Goal: Task Accomplishment & Management: Use online tool/utility

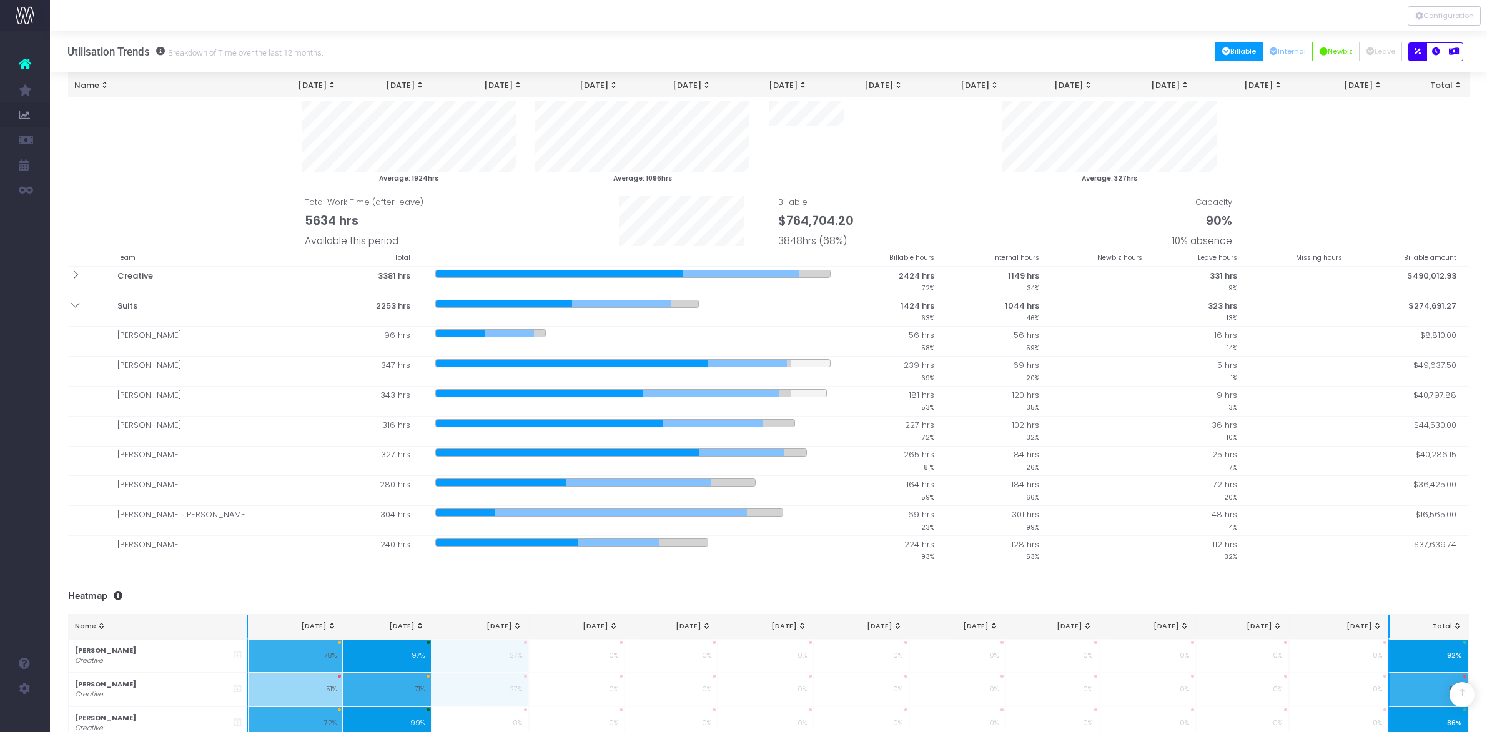
select select "two"
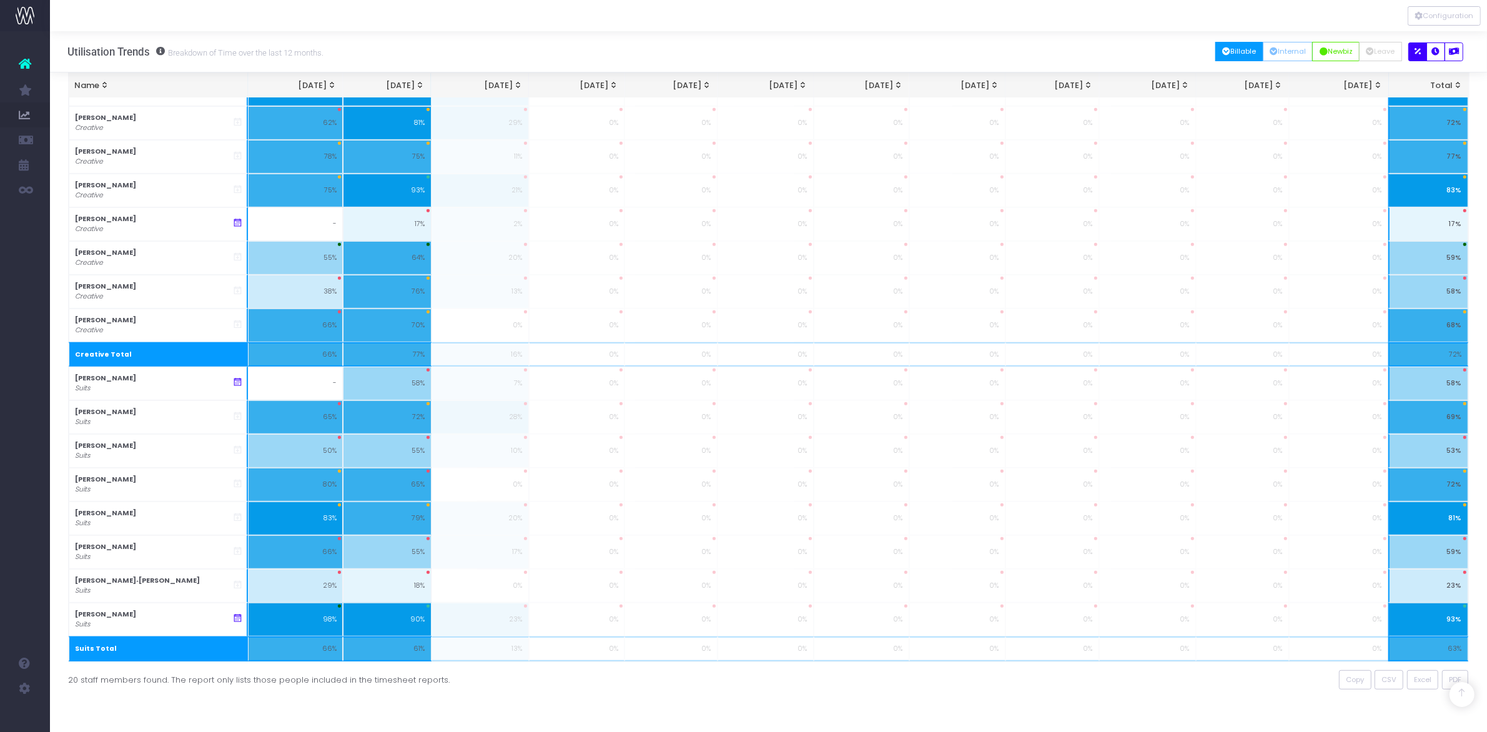
click at [698, 723] on div "To begin, click a work type button at the top right... 2 Month Summary 1 month …" at bounding box center [768, 31] width 1437 height 1402
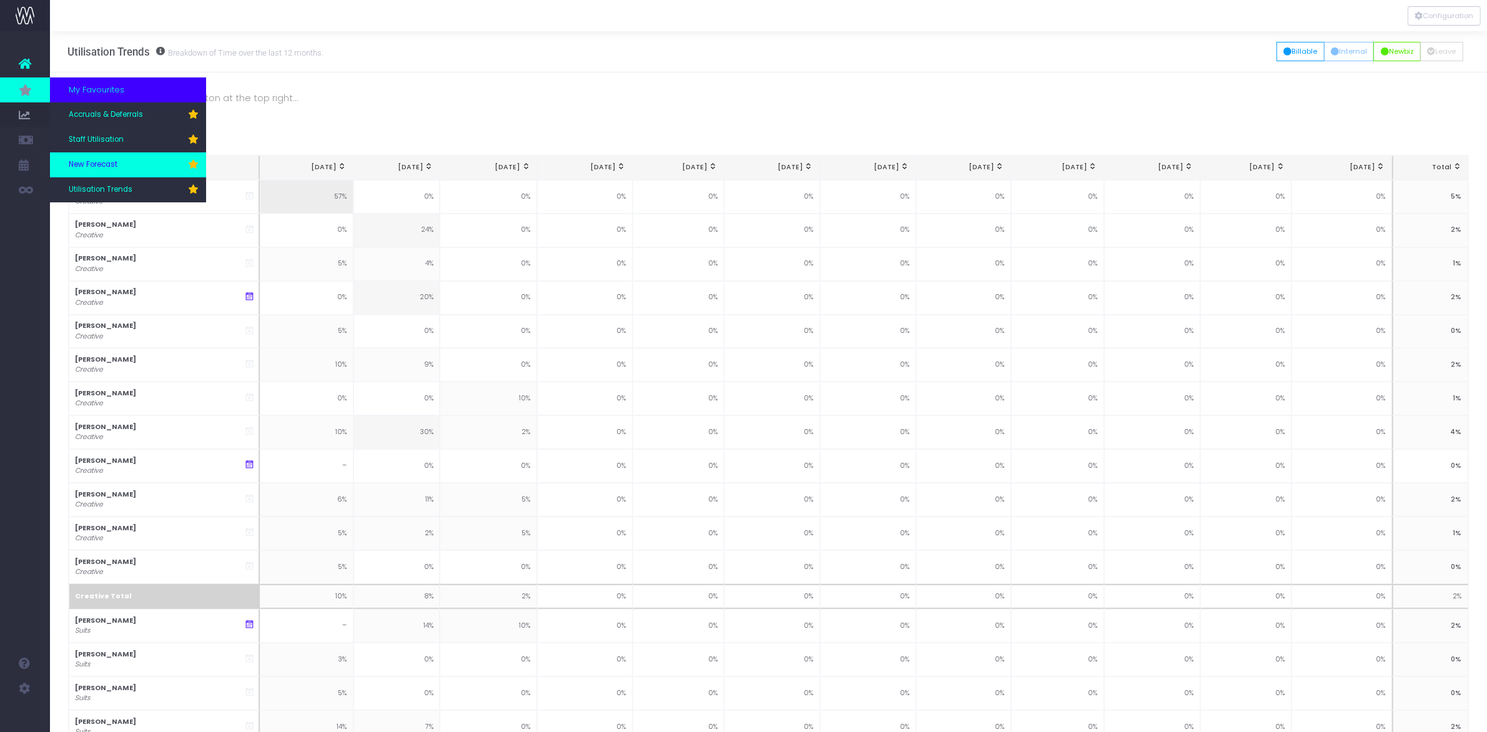
click at [100, 169] on span "New Forecast" at bounding box center [93, 164] width 49 height 11
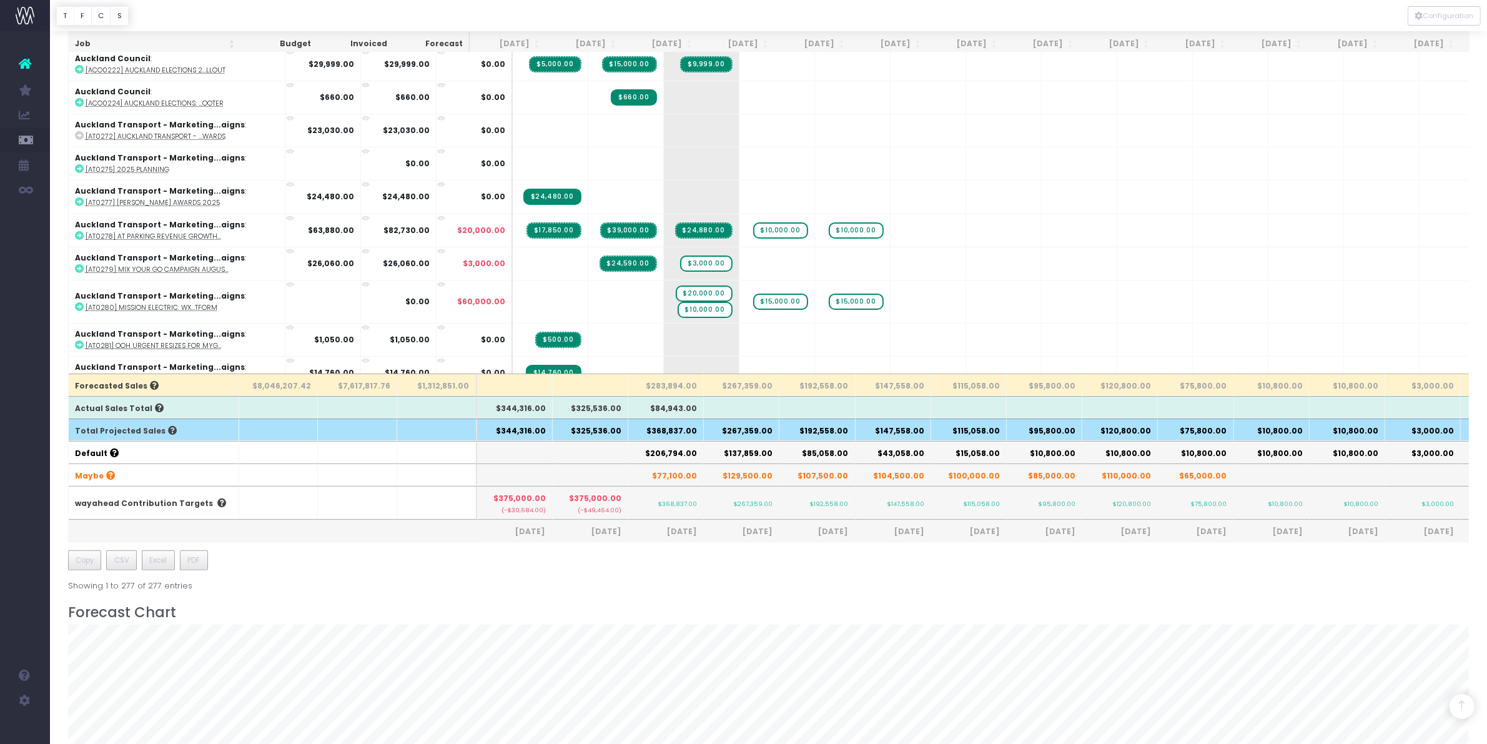
scroll to position [312, 0]
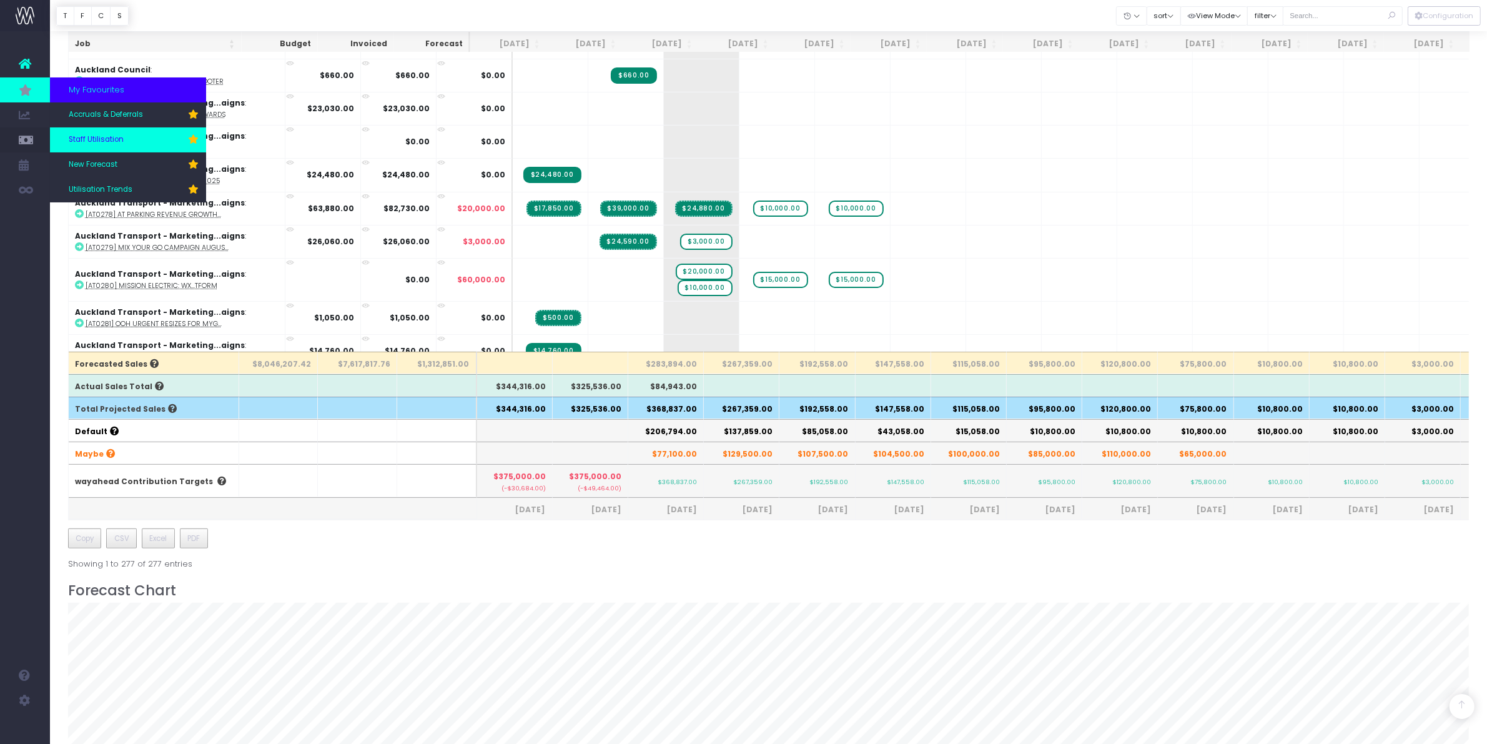
click at [101, 136] on span "Staff Utilisation" at bounding box center [96, 139] width 55 height 11
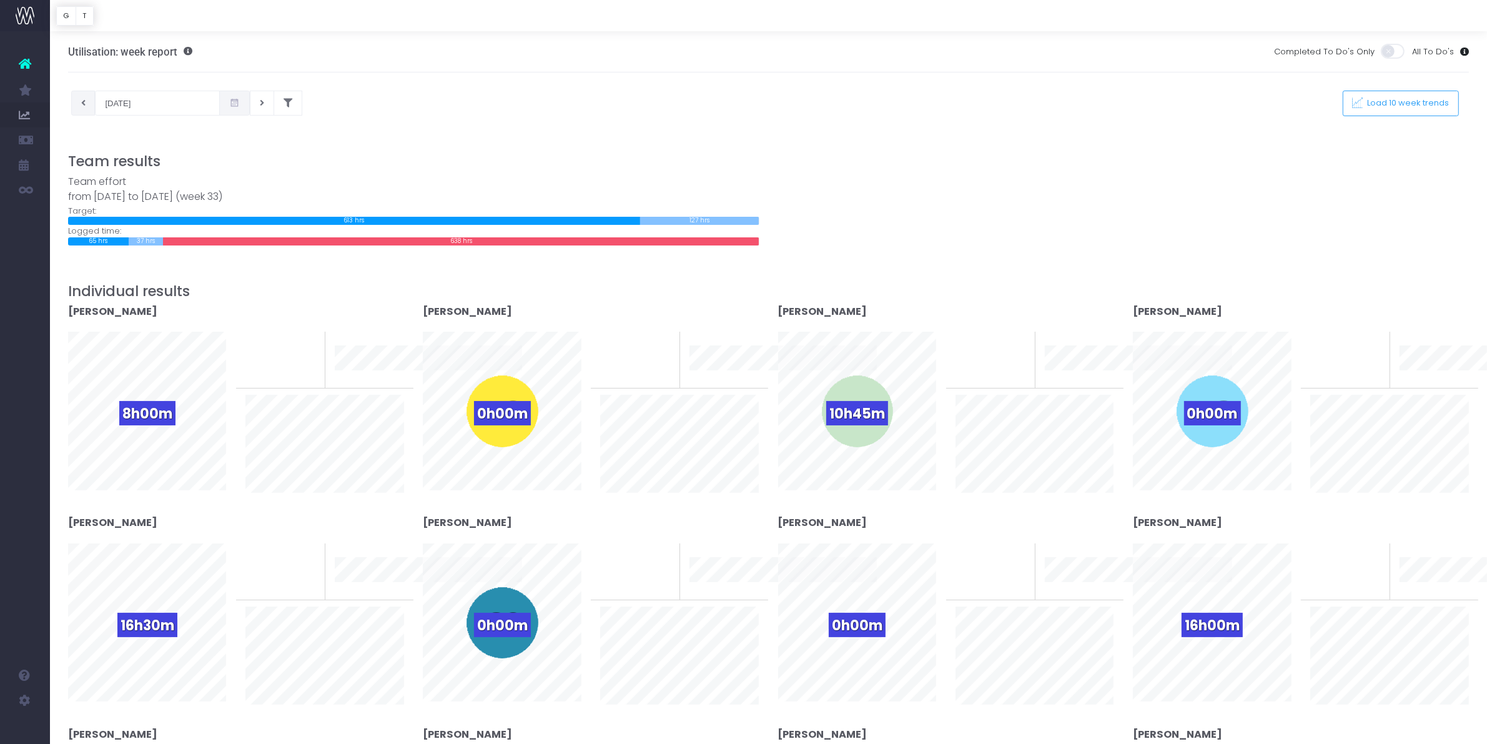
click at [81, 103] on icon at bounding box center [83, 103] width 4 height 0
type input "05-08-2025"
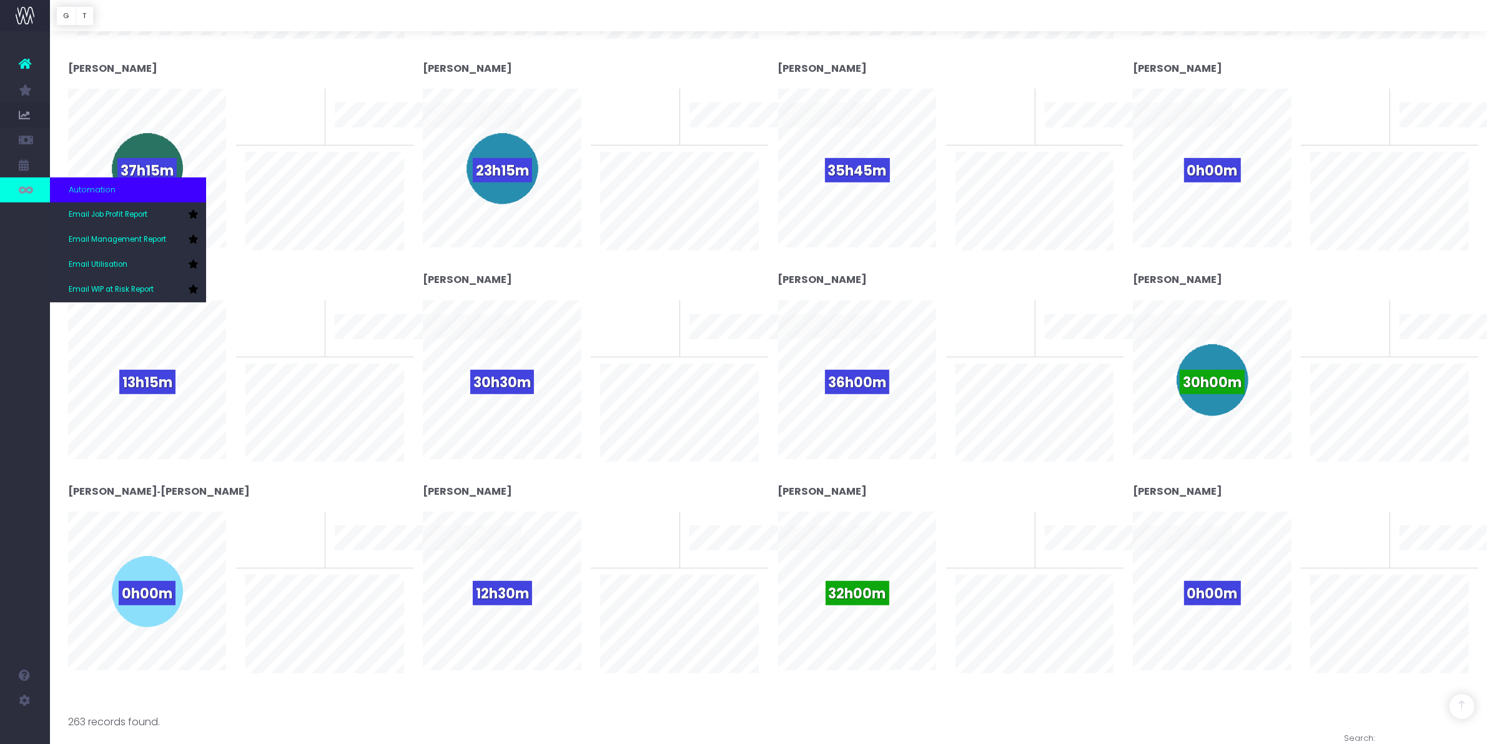
scroll to position [469, 0]
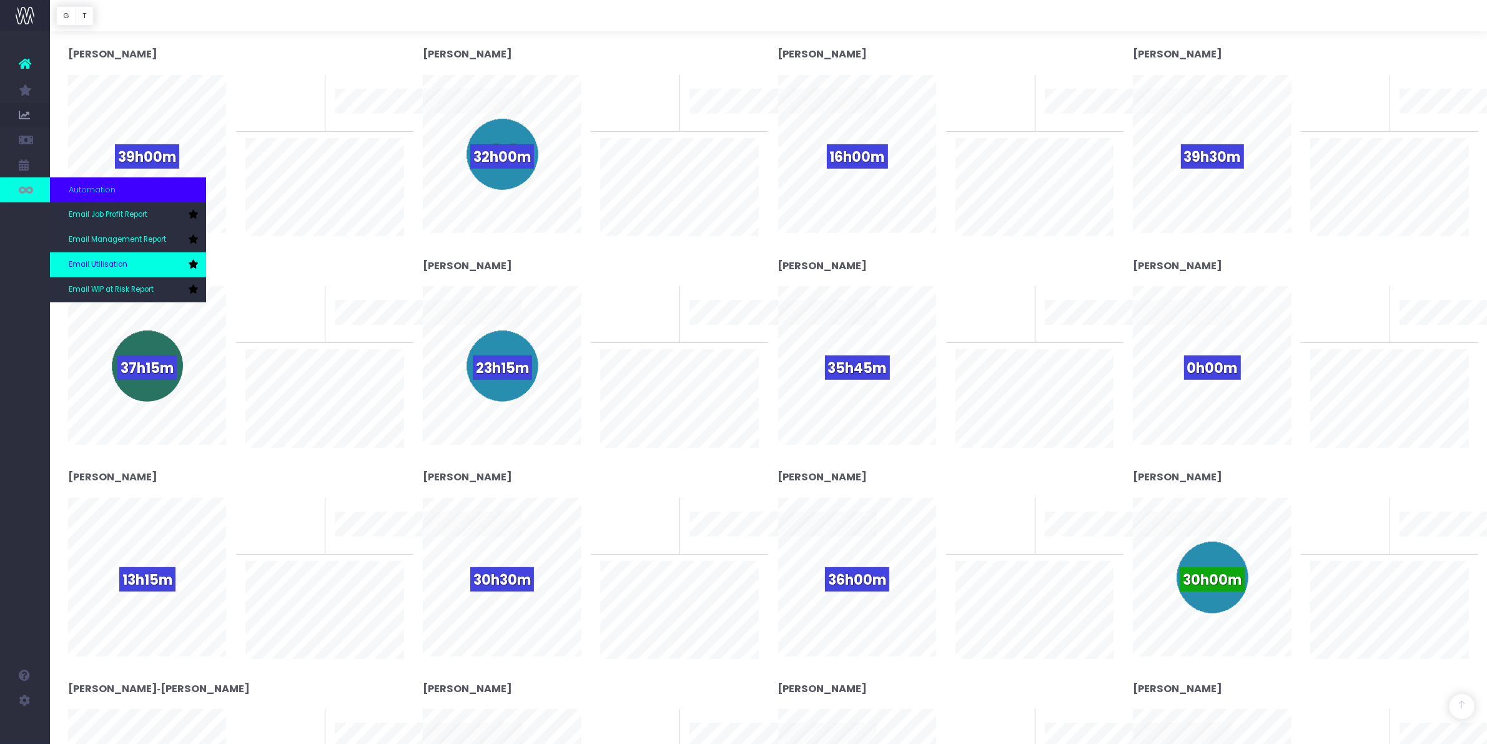
click at [122, 262] on span "Email Utilisation" at bounding box center [98, 264] width 59 height 11
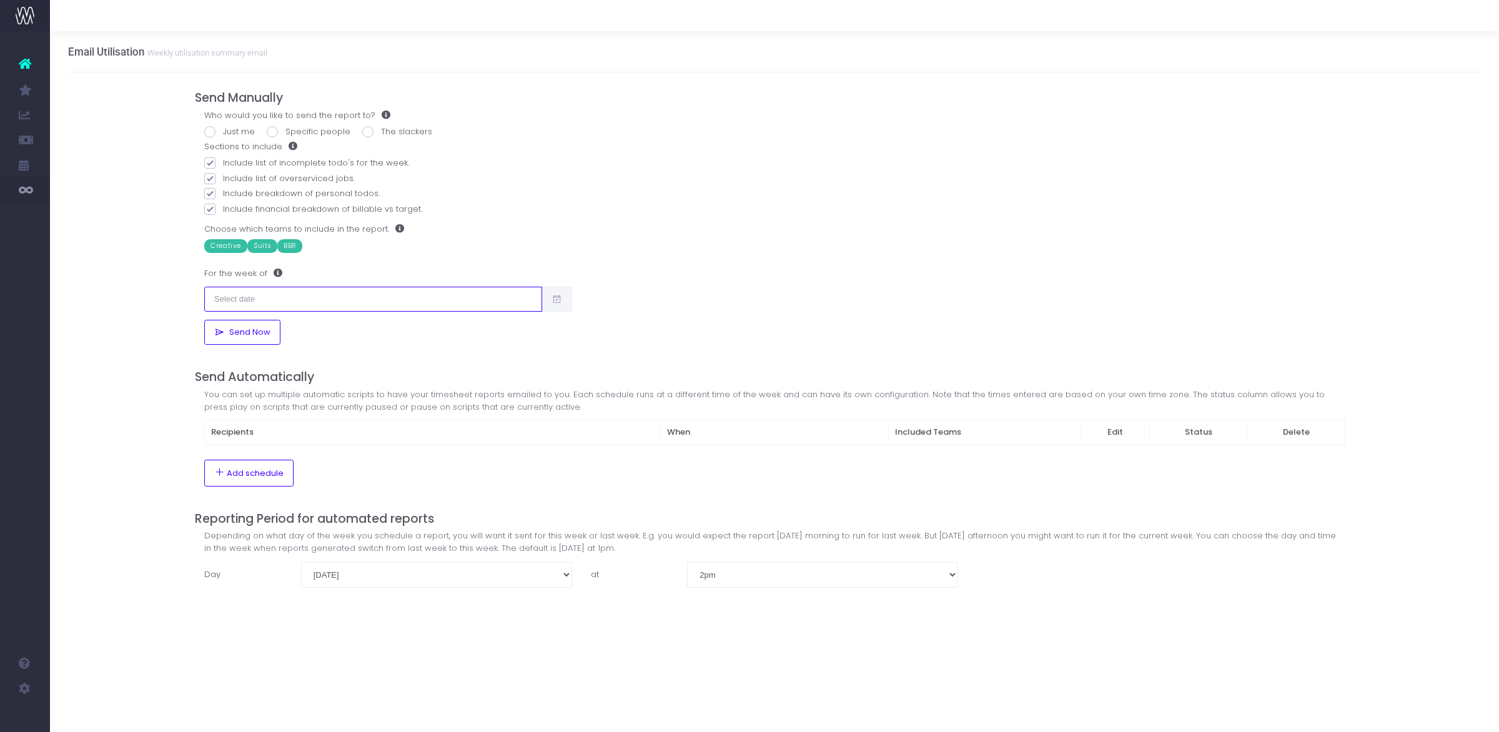
click at [324, 304] on input "text" at bounding box center [373, 299] width 338 height 25
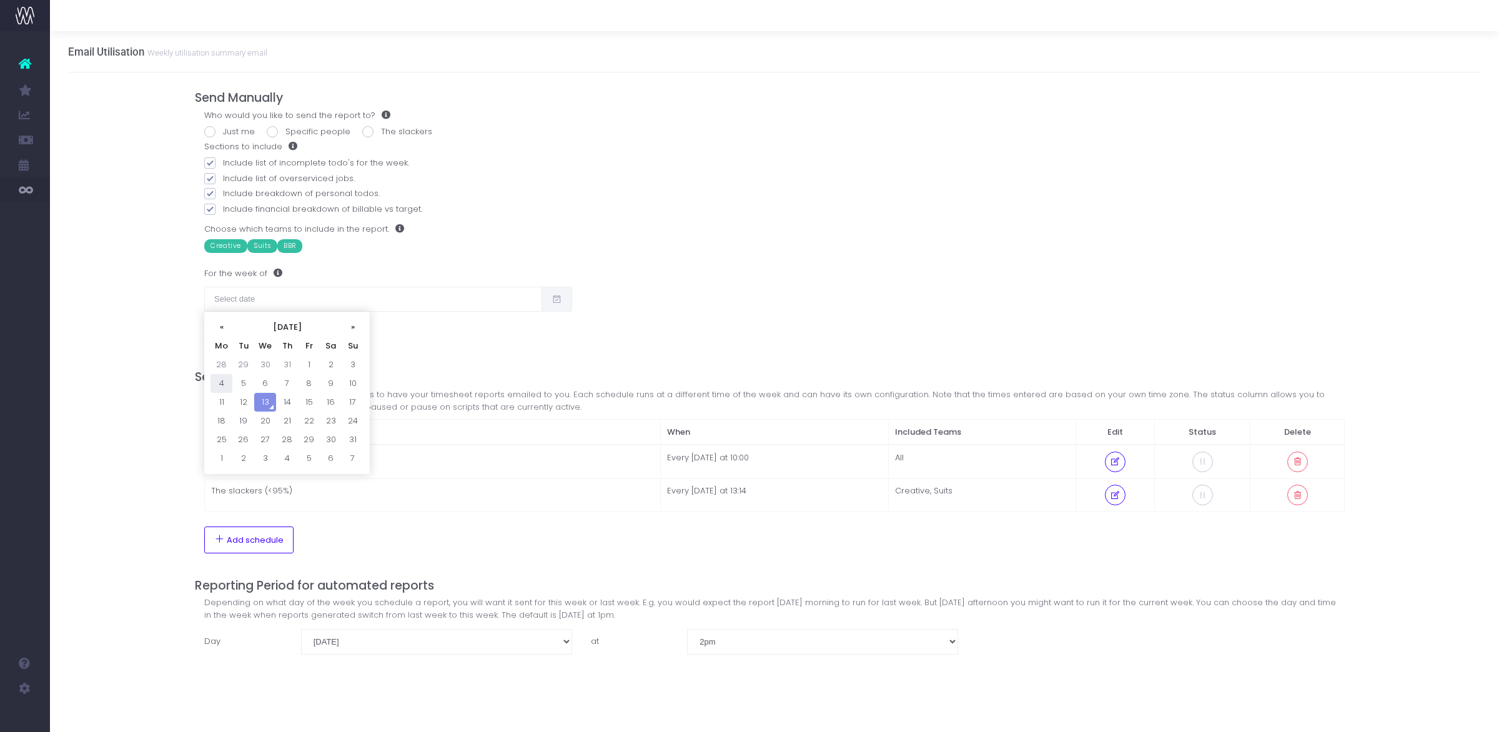
click at [224, 382] on td "4" at bounding box center [222, 383] width 22 height 19
type input "04/08/2025"
click at [287, 247] on span "BBR" at bounding box center [289, 246] width 25 height 14
click at [374, 132] on label "The slackers" at bounding box center [397, 132] width 70 height 12
click at [381, 132] on input "The slackers" at bounding box center [385, 130] width 8 height 8
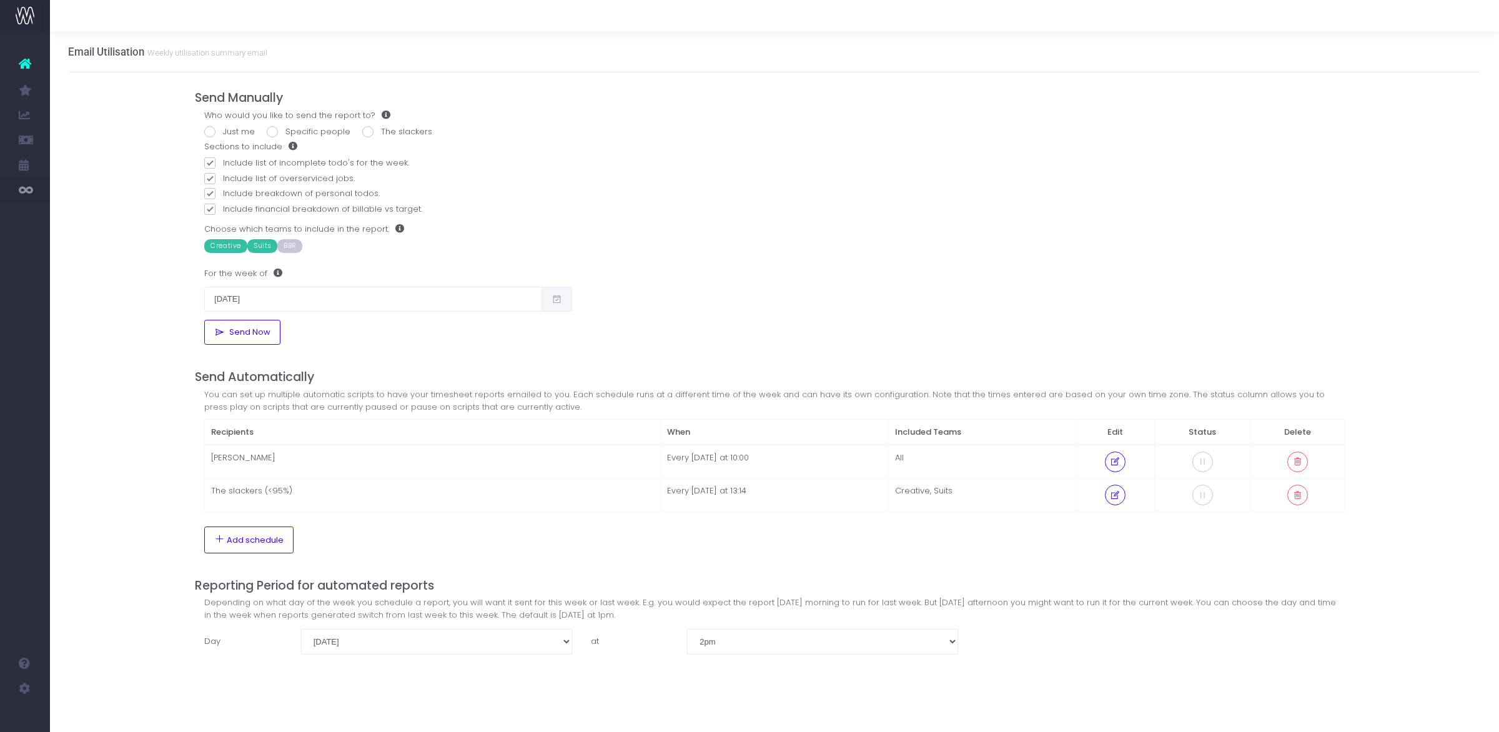
radio input "true"
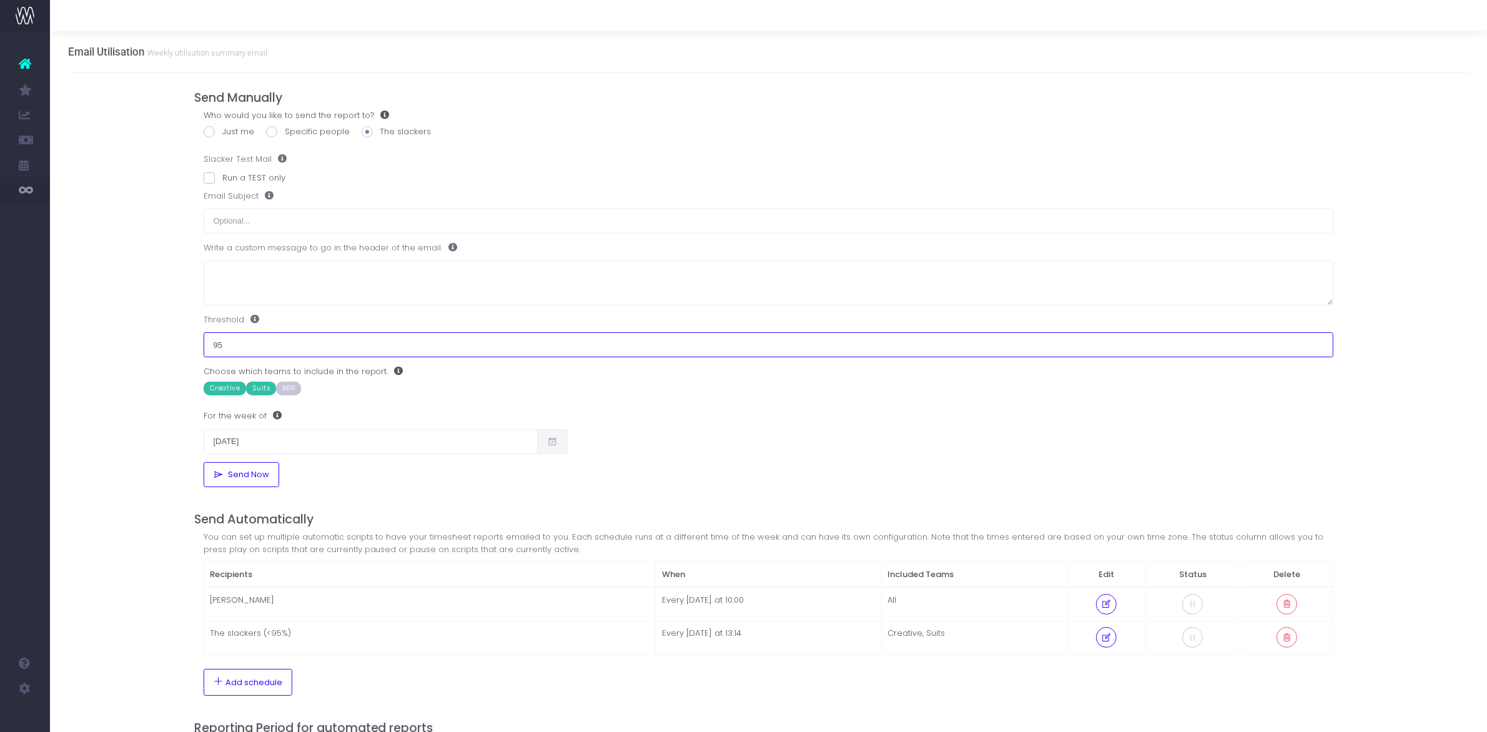
drag, startPoint x: 244, startPoint y: 345, endPoint x: 123, endPoint y: 345, distance: 120.6
click at [123, 345] on div "Email Utilisation Weekly utilisation summary email Send Manually Who would you …" at bounding box center [768, 435] width 1437 height 808
type input "9"
type input "89%"
click at [141, 362] on div "Email Utilisation Weekly utilisation summary email Send Manually Who would you …" at bounding box center [768, 435] width 1437 height 808
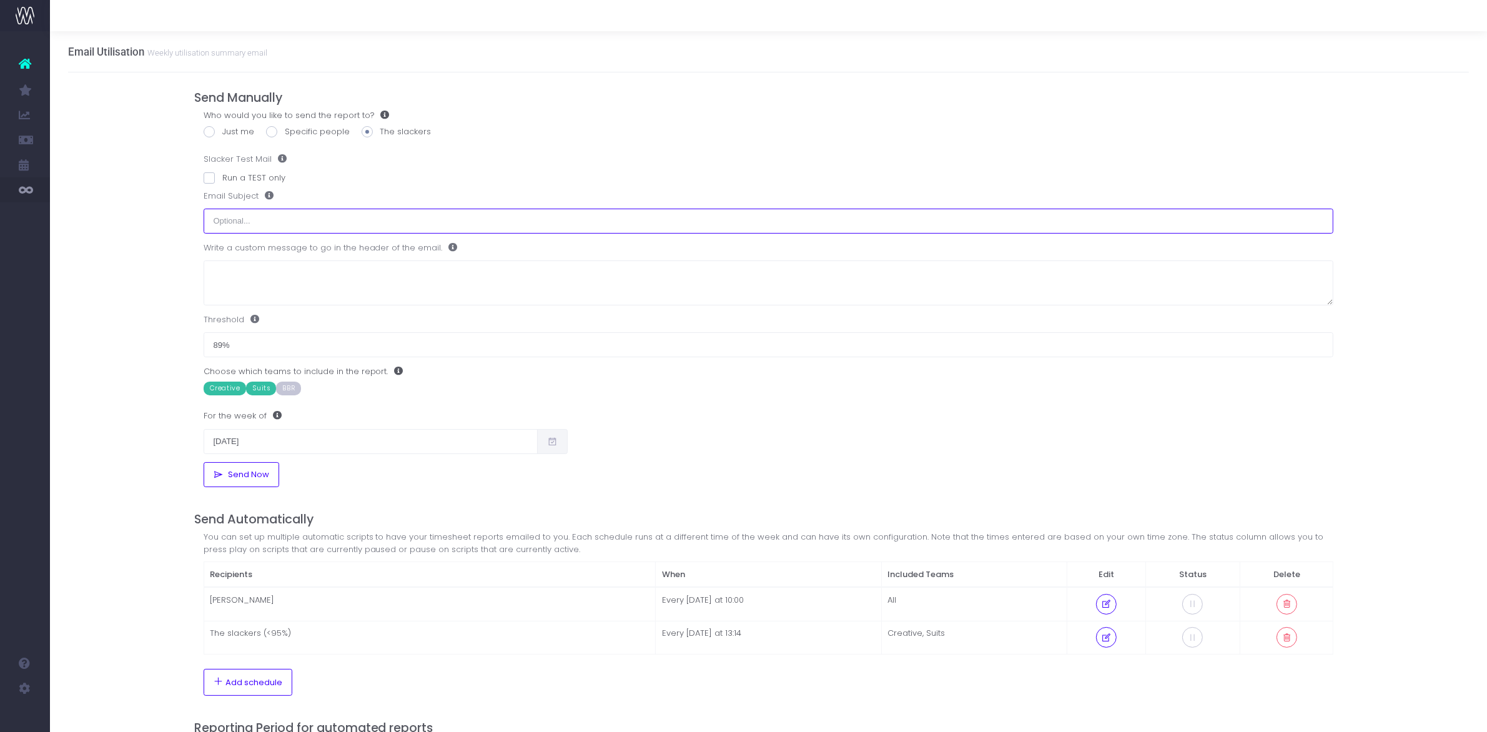
click at [285, 221] on input "text" at bounding box center [769, 221] width 1131 height 25
type input "Incomplete timesheets"
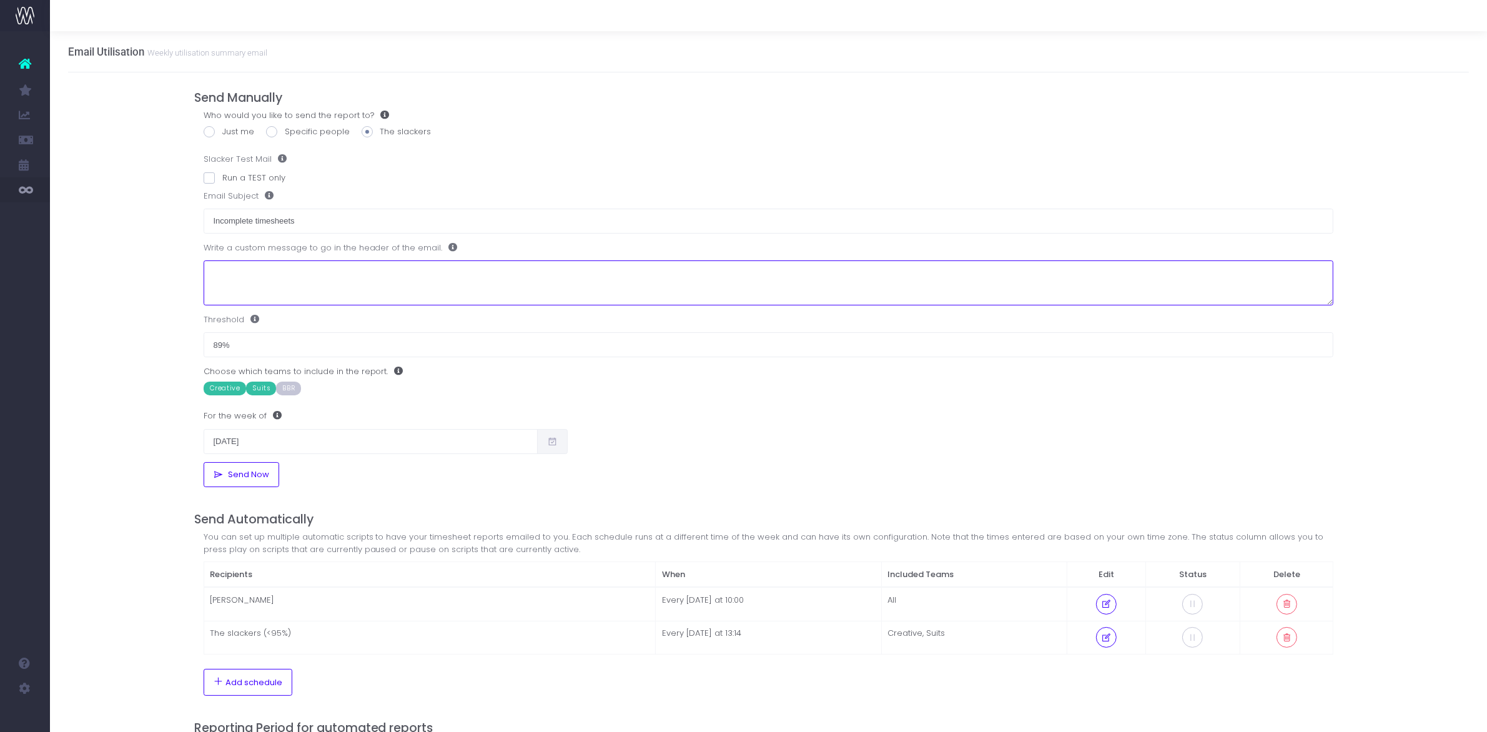
click at [332, 281] on textarea at bounding box center [769, 284] width 1131 height 46
type textarea "C"
click at [441, 270] on textarea "Looks like your timesheet for last week is either missing or imcomplete, could …" at bounding box center [769, 284] width 1131 height 46
type textarea "Looks like your timesheet for last week is either missing or incomplete. Could …"
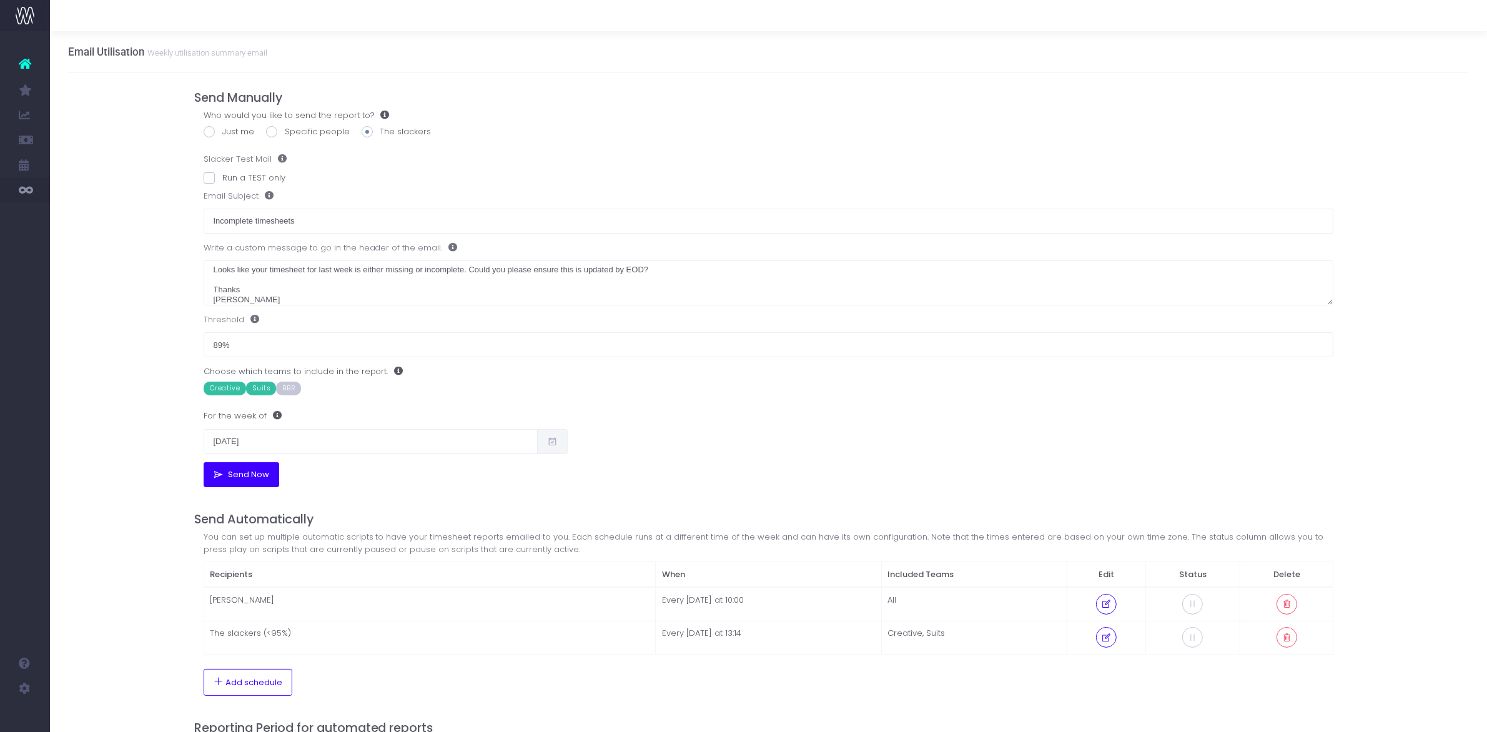
click at [257, 477] on span "Send Now" at bounding box center [247, 475] width 46 height 10
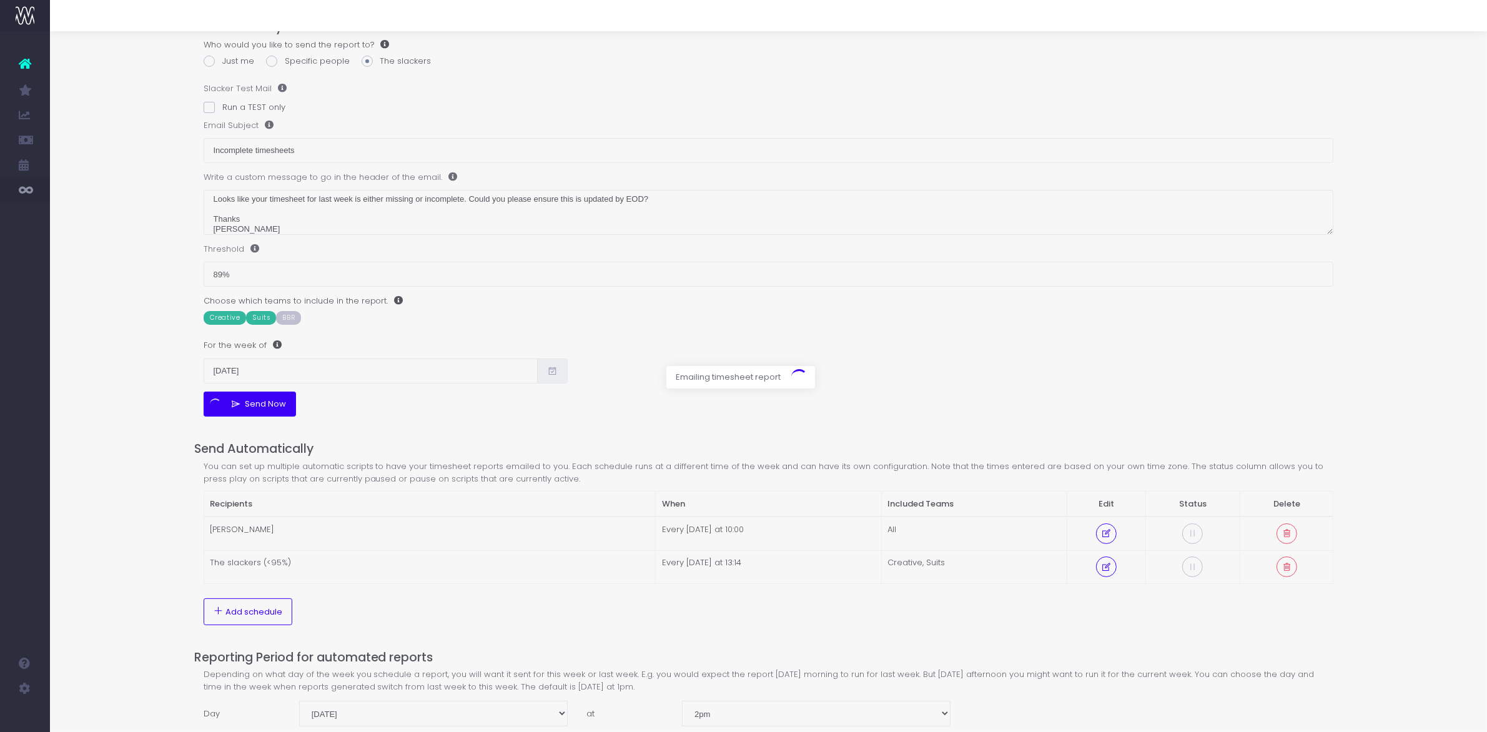
scroll to position [107, 0]
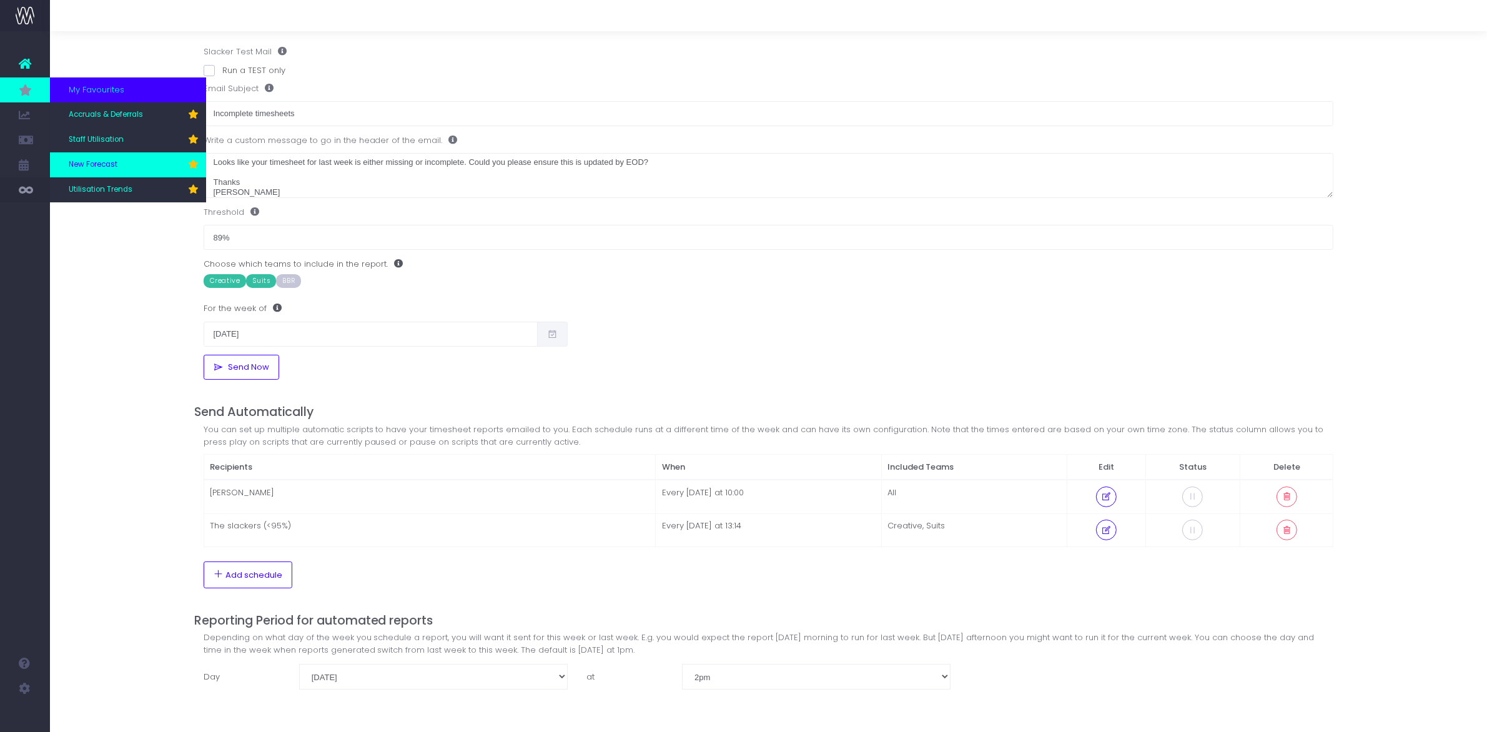
click at [158, 164] on link "New Forecast" at bounding box center [128, 164] width 156 height 25
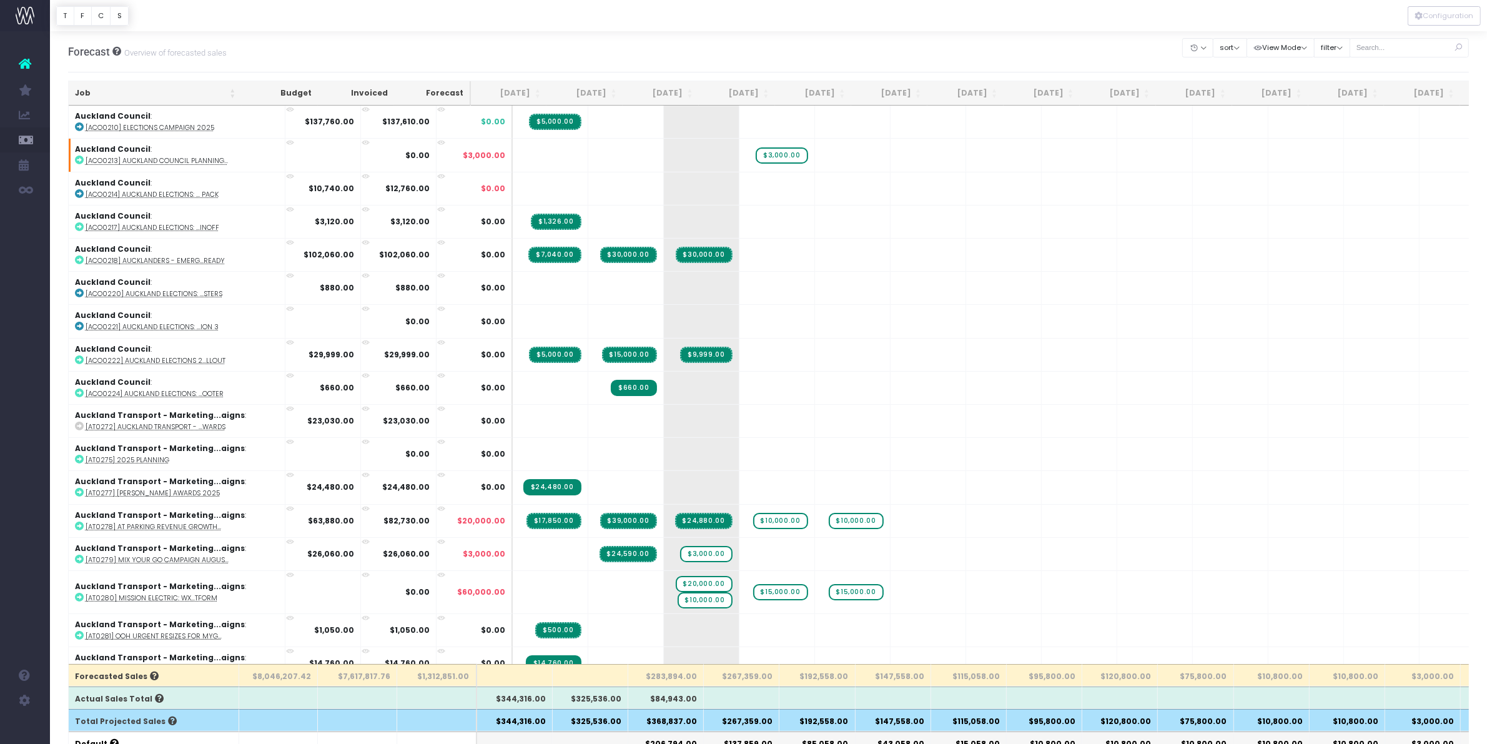
click at [598, 728] on th "$325,536.00" at bounding box center [591, 720] width 76 height 22
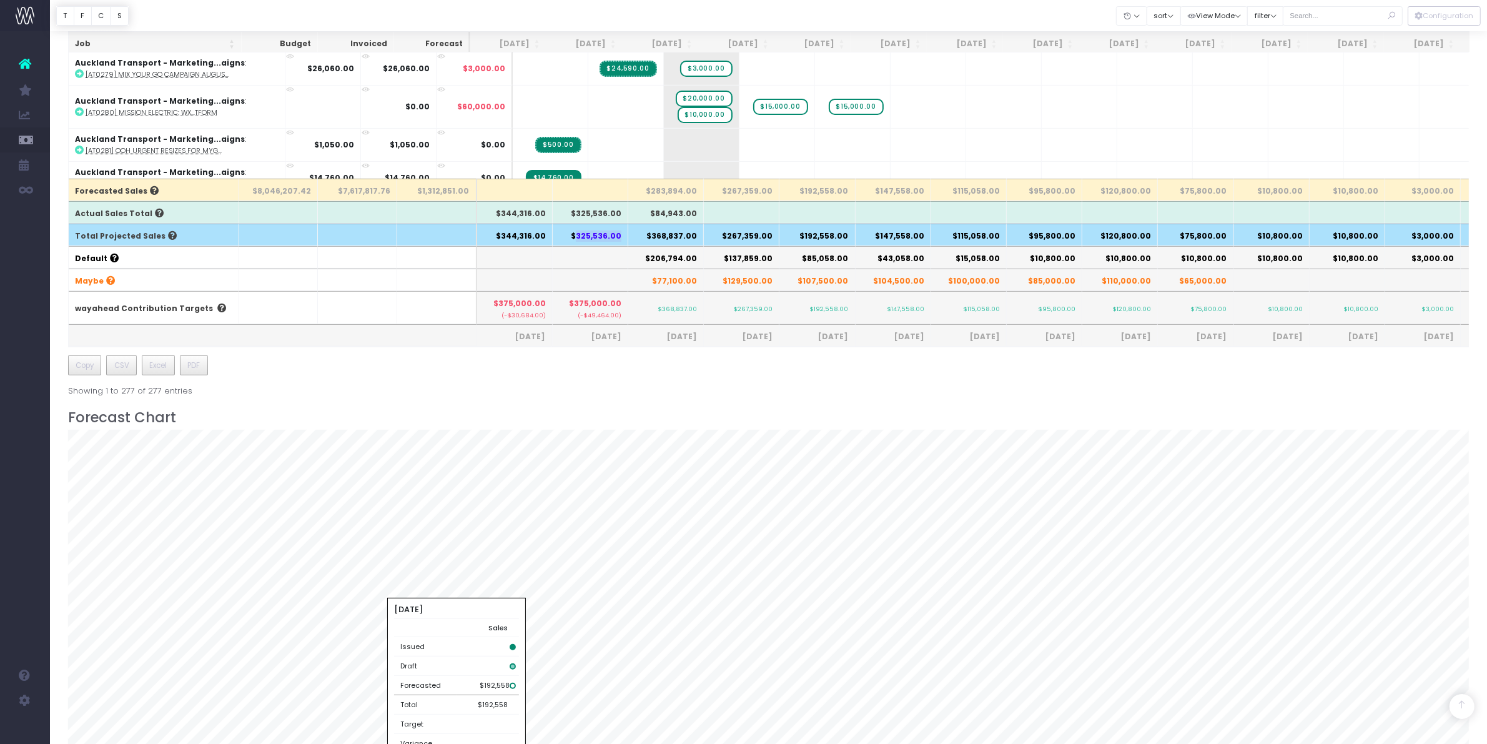
scroll to position [469, 0]
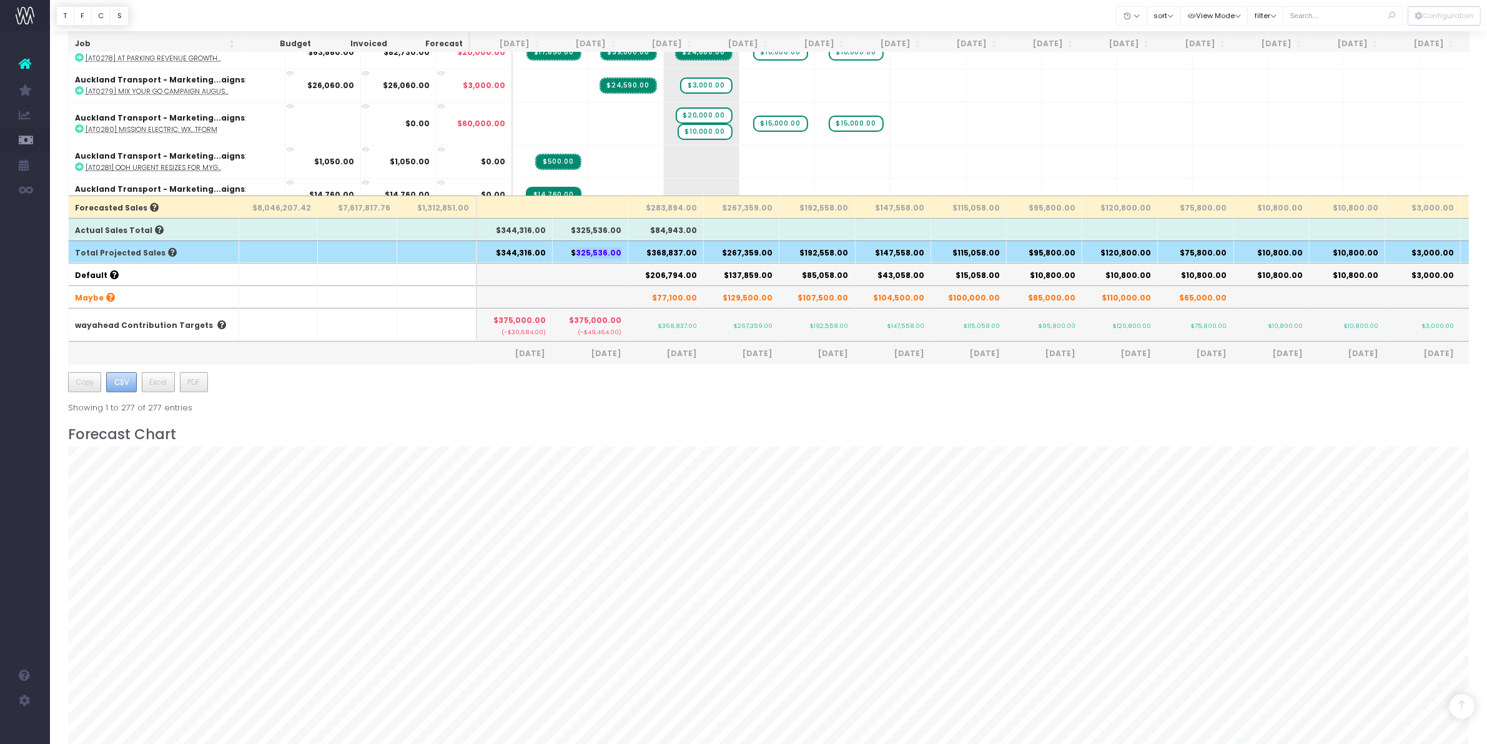
click at [120, 383] on span "CSV" at bounding box center [121, 382] width 15 height 11
